Goal: Find specific page/section: Find specific page/section

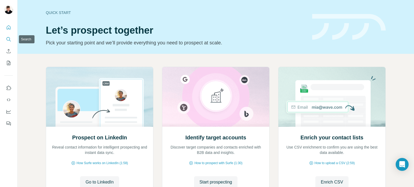
click at [9, 39] on icon "Search" at bounding box center [8, 39] width 5 height 5
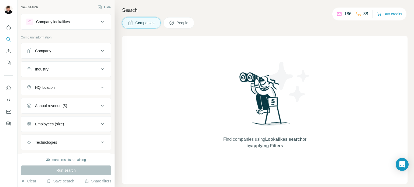
click at [45, 50] on div "Company" at bounding box center [43, 50] width 16 height 5
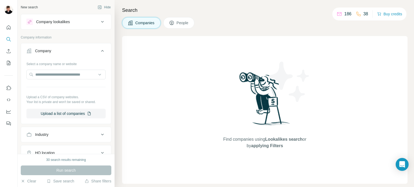
click at [53, 23] on div "Company lookalikes" at bounding box center [53, 21] width 34 height 5
